Goal: Check status: Check status

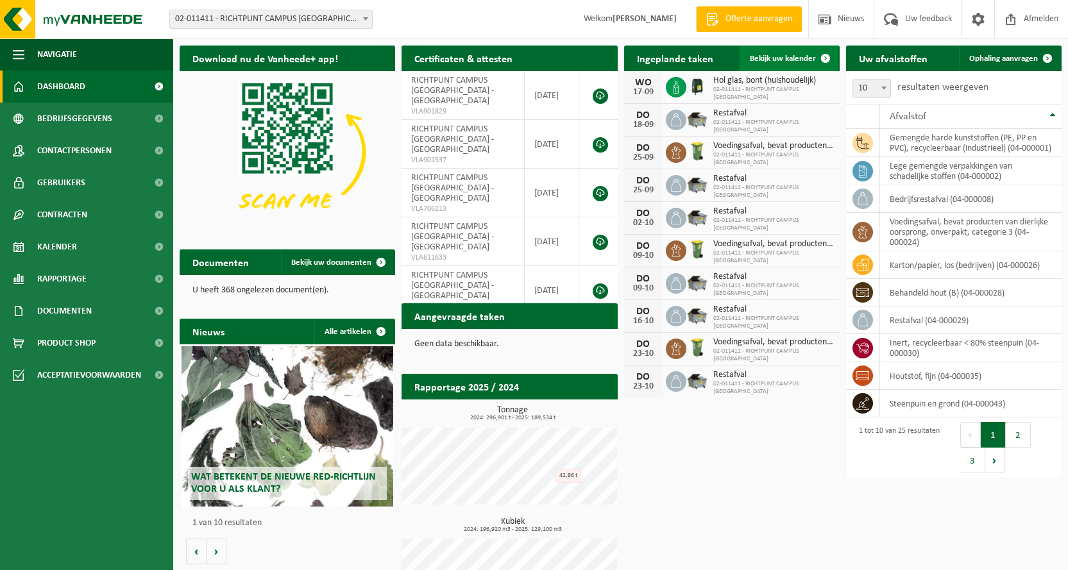
click at [793, 53] on link "Bekijk uw kalender" at bounding box center [789, 59] width 99 height 26
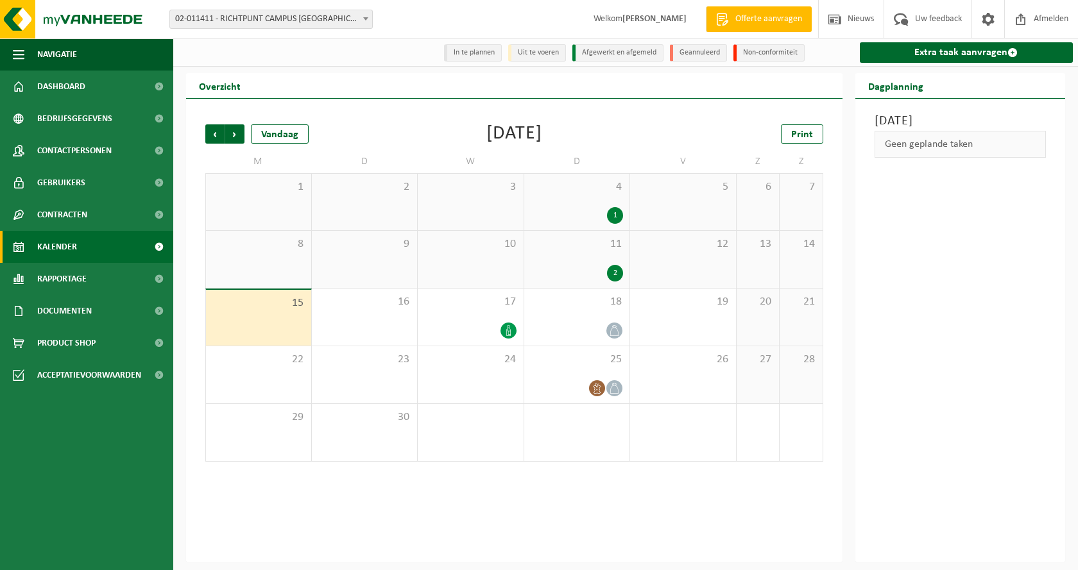
click at [552, 257] on div "11 2" at bounding box center [577, 259] width 106 height 57
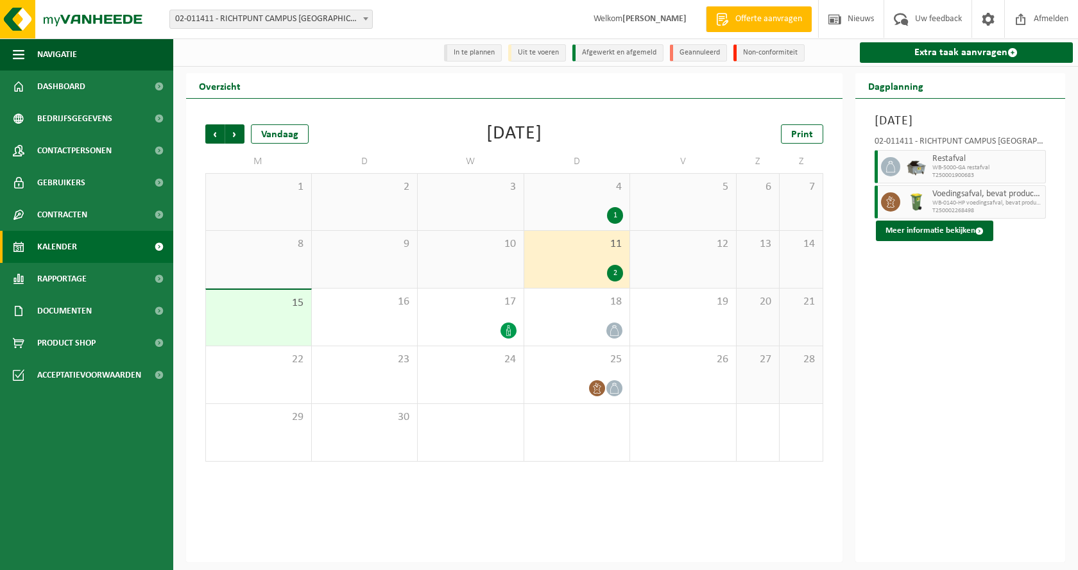
click at [66, 250] on span "Kalender" at bounding box center [57, 247] width 40 height 32
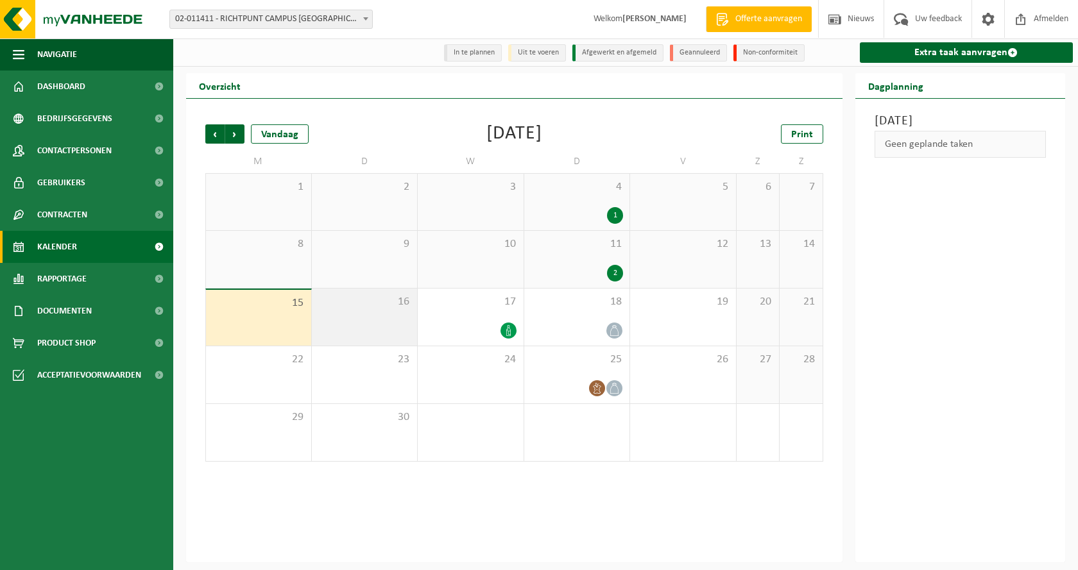
click at [372, 327] on div "16" at bounding box center [365, 317] width 106 height 57
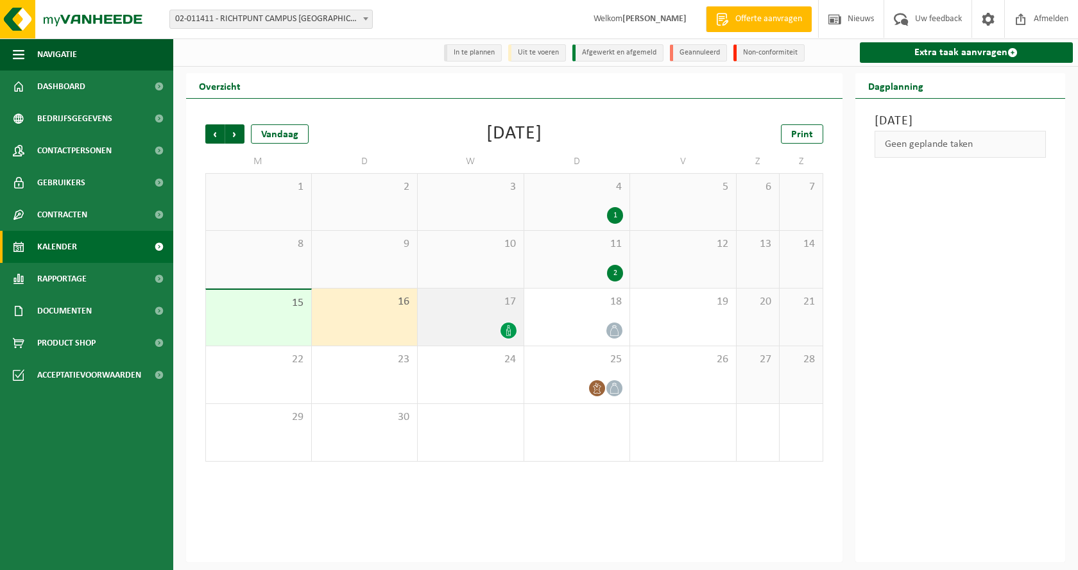
click at [464, 320] on div "17" at bounding box center [471, 317] width 106 height 57
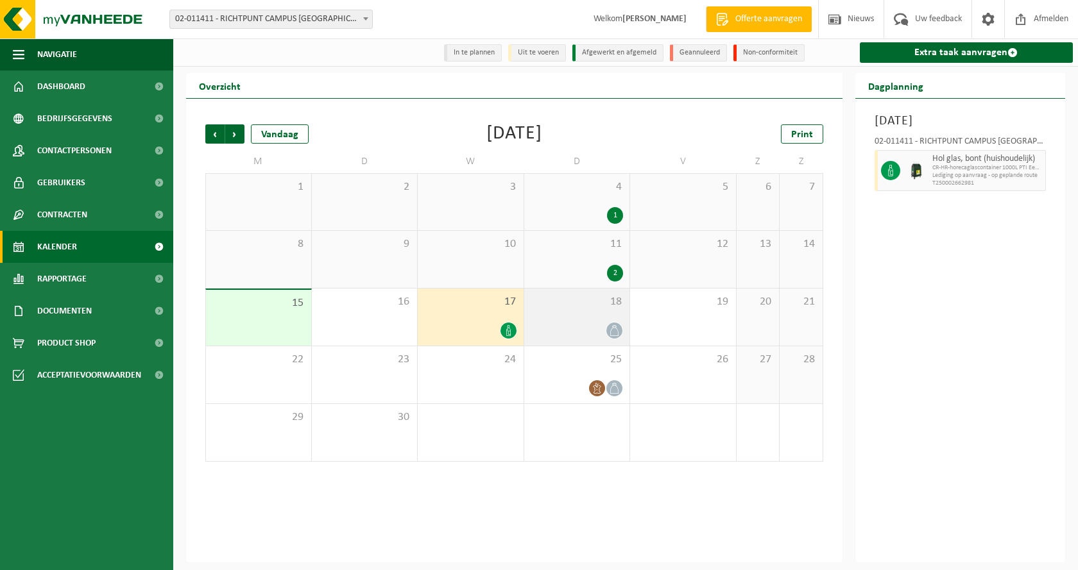
click at [545, 321] on div "18" at bounding box center [577, 317] width 106 height 57
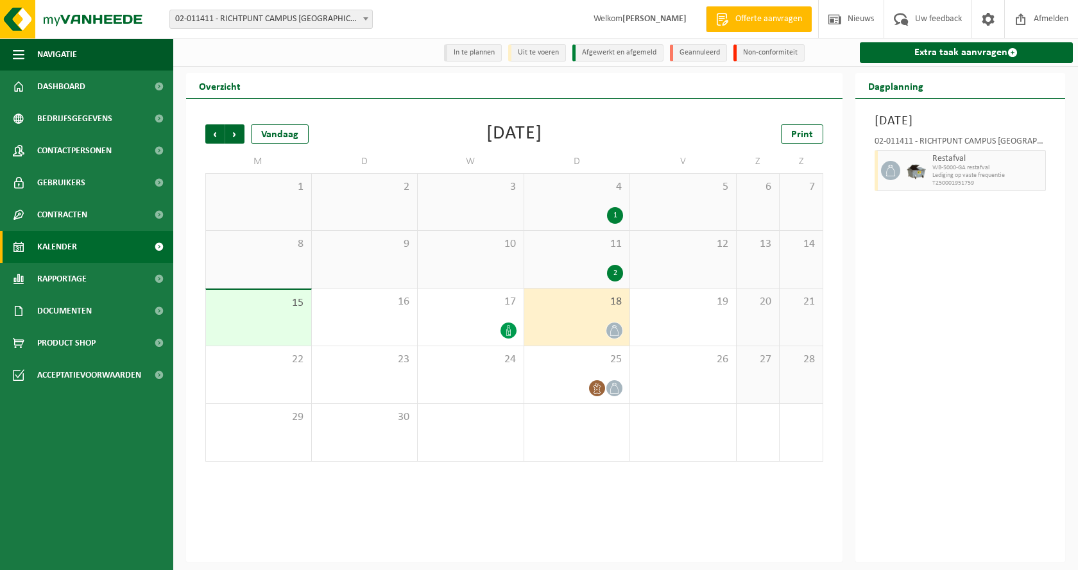
click at [543, 261] on div "11 2" at bounding box center [577, 259] width 106 height 57
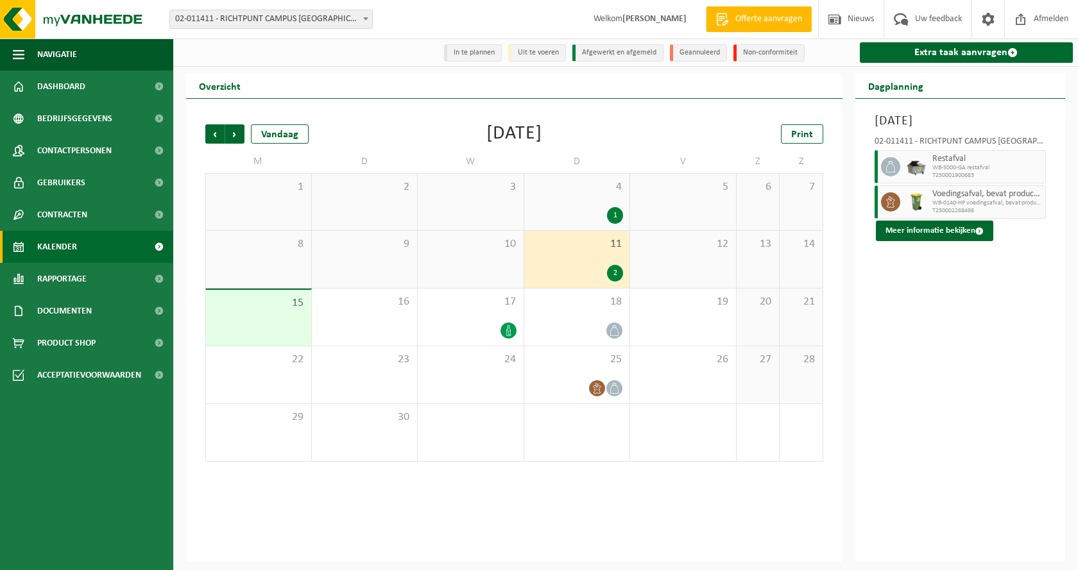
click at [259, 310] on span "15" at bounding box center [258, 303] width 92 height 14
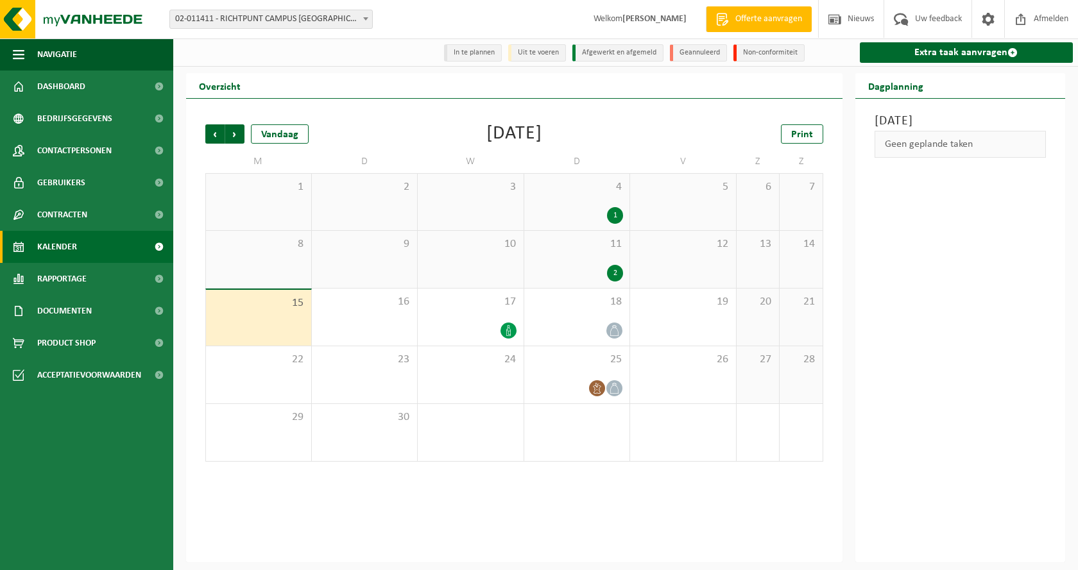
click at [69, 246] on span "Kalender" at bounding box center [57, 247] width 40 height 32
